Goal: Check status: Check status

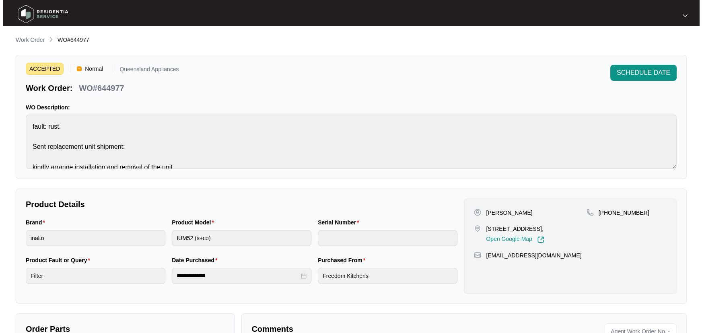
scroll to position [10, 0]
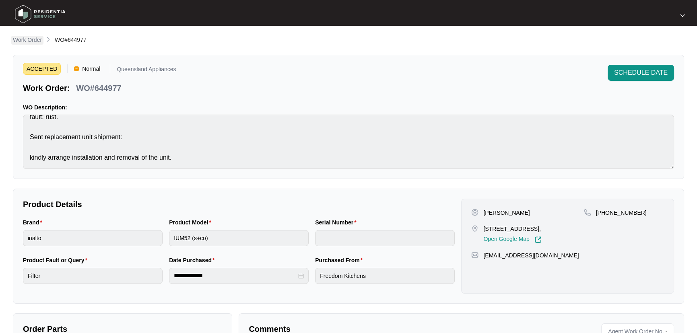
click at [29, 40] on p "Work Order" at bounding box center [27, 40] width 29 height 8
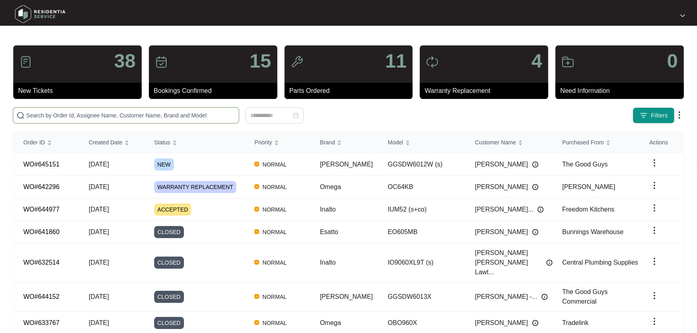
click at [111, 118] on input "text" at bounding box center [130, 115] width 209 height 9
paste input "645151"
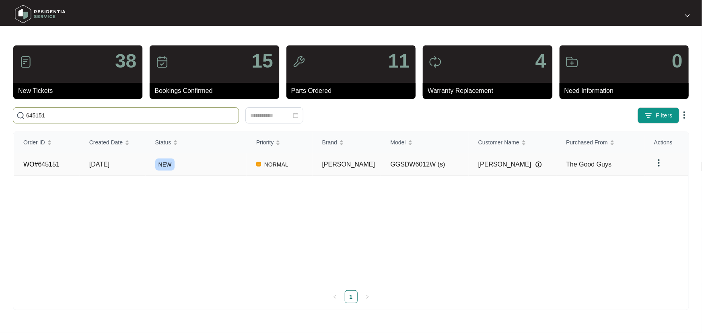
type input "645151"
click at [221, 163] on div "NEW" at bounding box center [200, 164] width 91 height 12
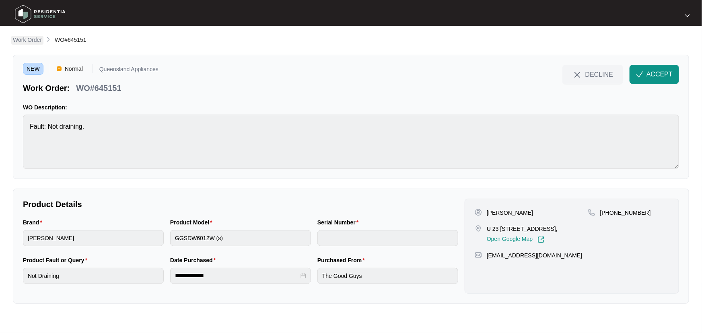
click at [27, 39] on p "Work Order" at bounding box center [27, 40] width 29 height 8
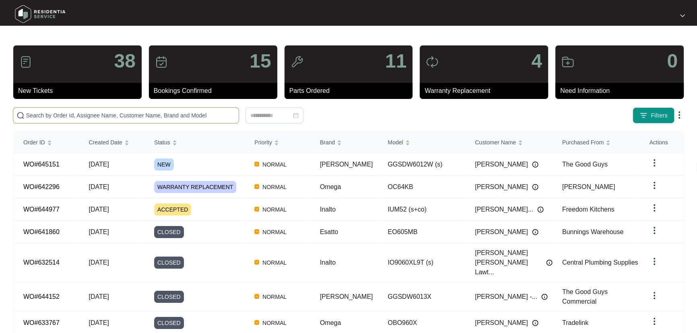
drag, startPoint x: 76, startPoint y: 119, endPoint x: 80, endPoint y: 116, distance: 5.1
click at [77, 118] on span at bounding box center [126, 115] width 226 height 16
click at [80, 116] on input "text" at bounding box center [130, 115] width 209 height 9
paste input "645151"
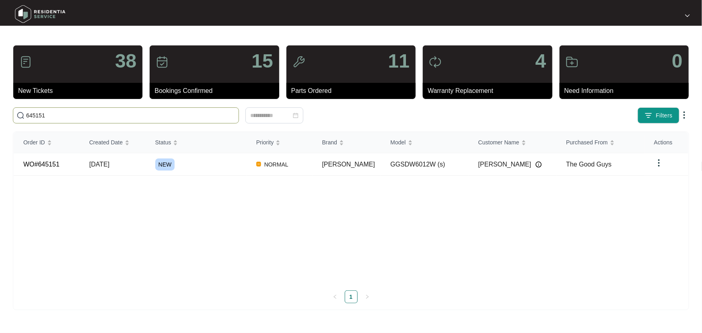
type input "645151"
click at [225, 168] on div "NEW" at bounding box center [200, 164] width 91 height 12
